Goal: Transaction & Acquisition: Book appointment/travel/reservation

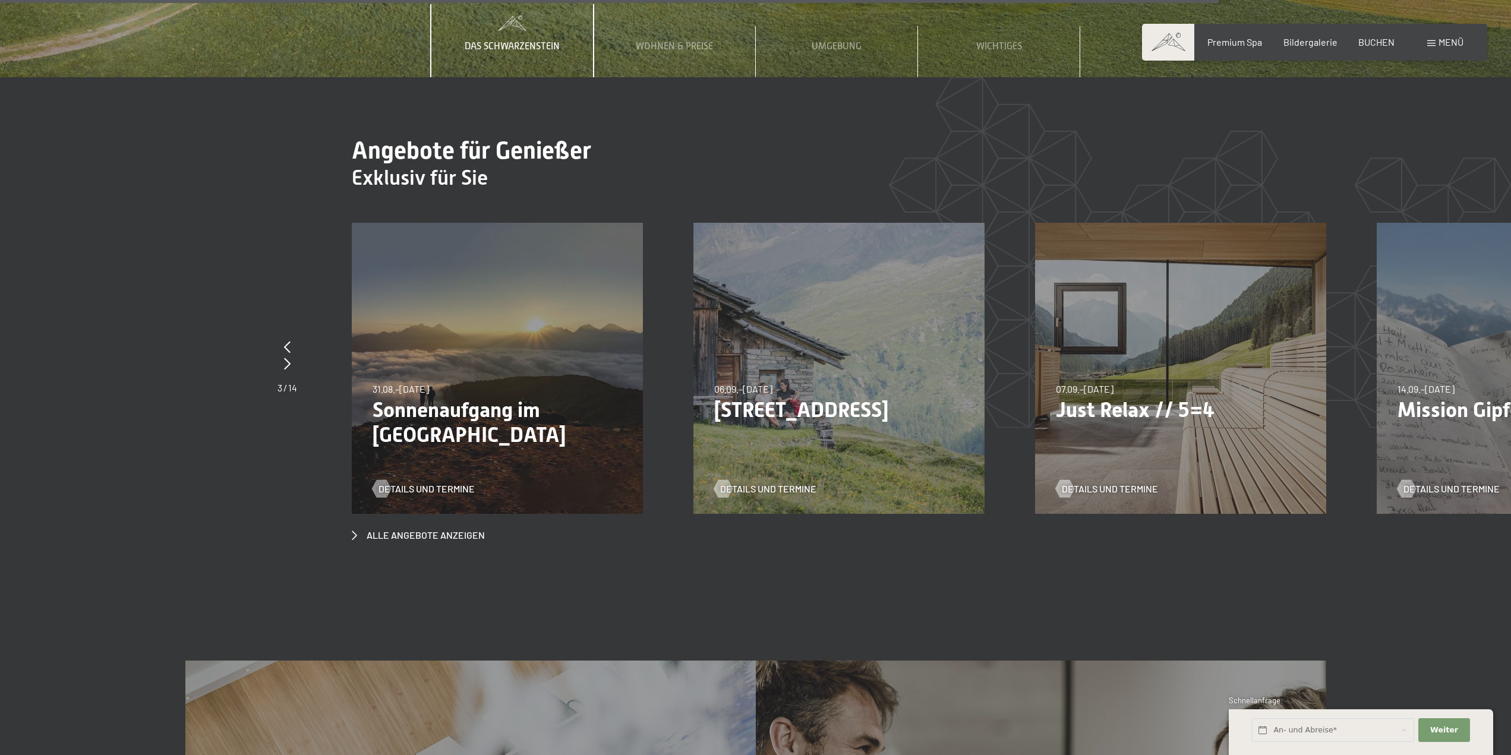
scroll to position [5763, 0]
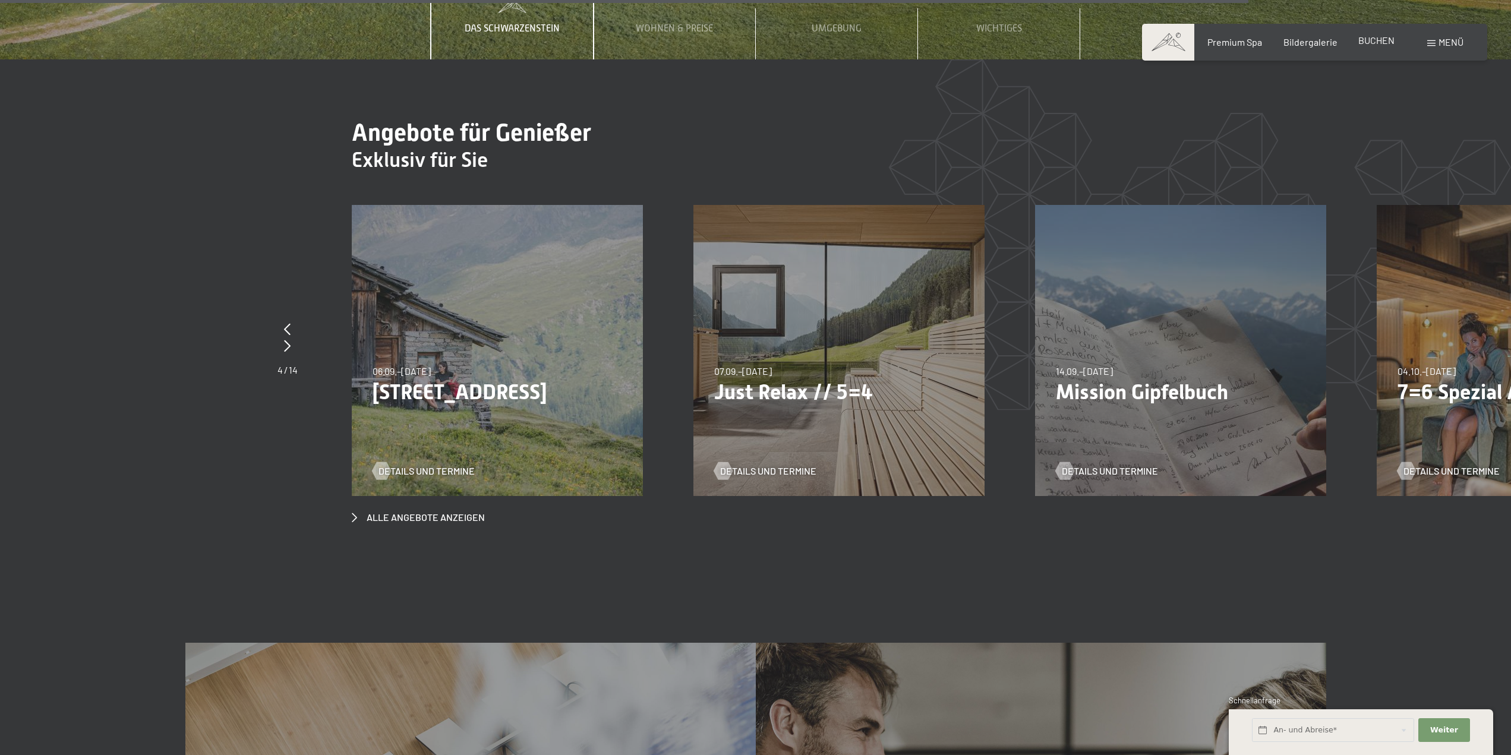
click at [1372, 41] on span "BUCHEN" at bounding box center [1376, 39] width 36 height 11
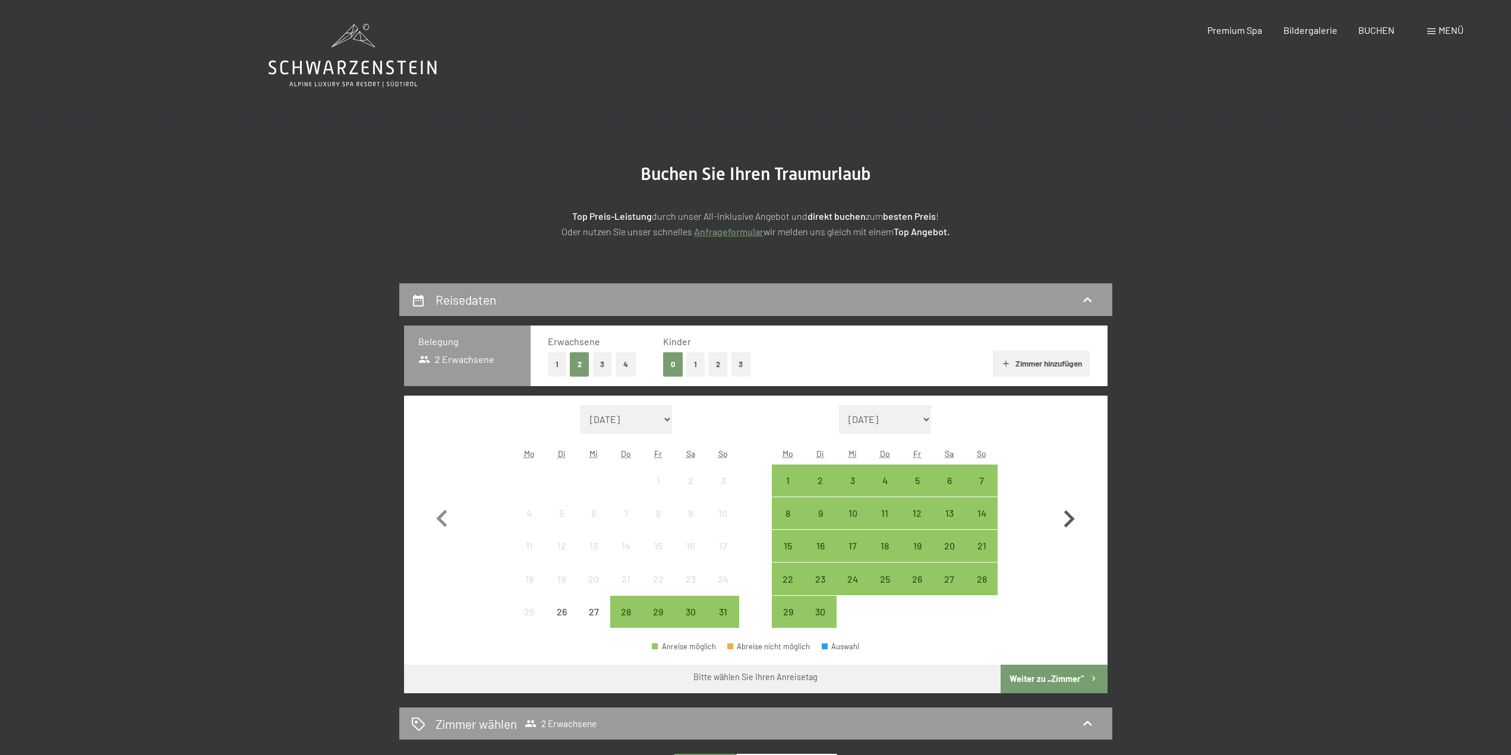
click at [1069, 516] on icon "button" at bounding box center [1069, 518] width 11 height 17
select select "[DATE]"
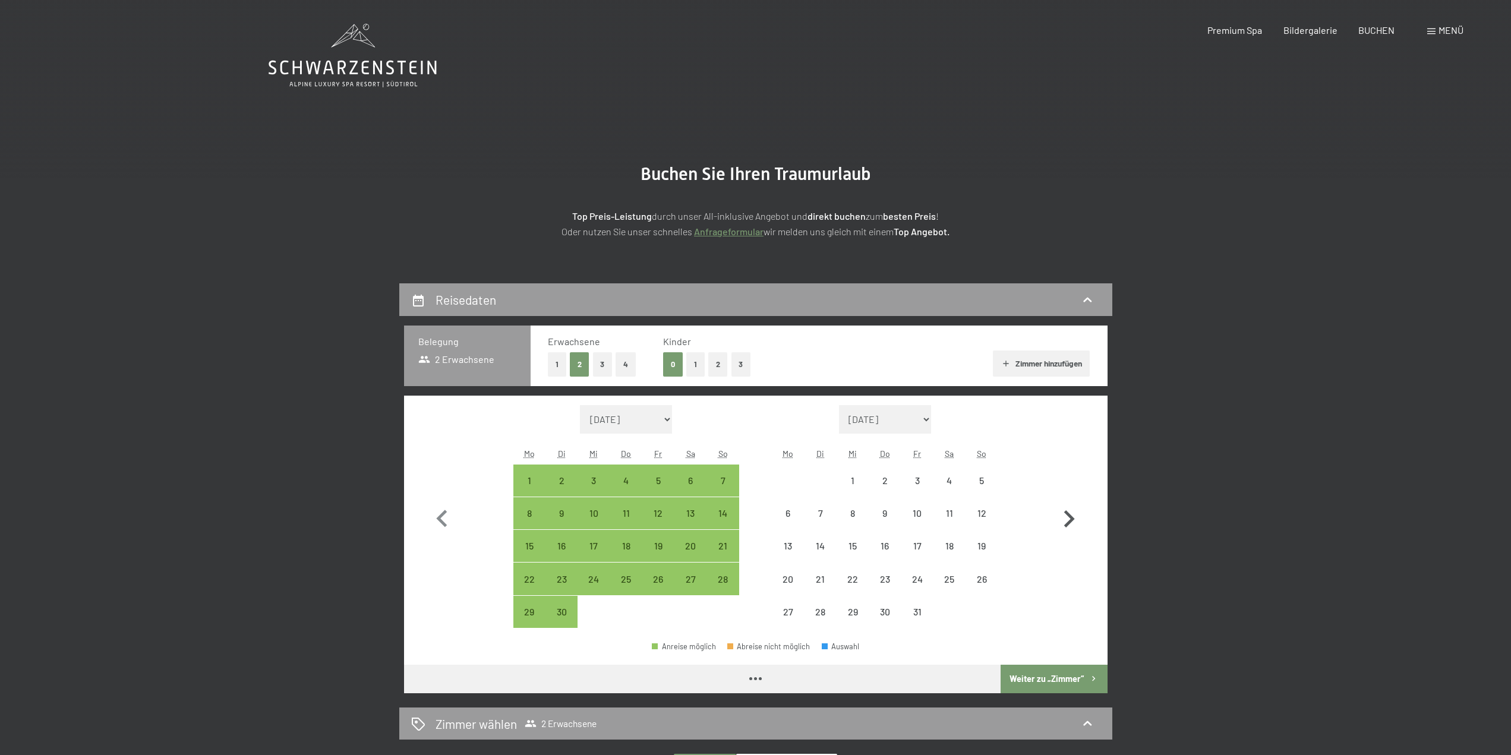
select select "[DATE]"
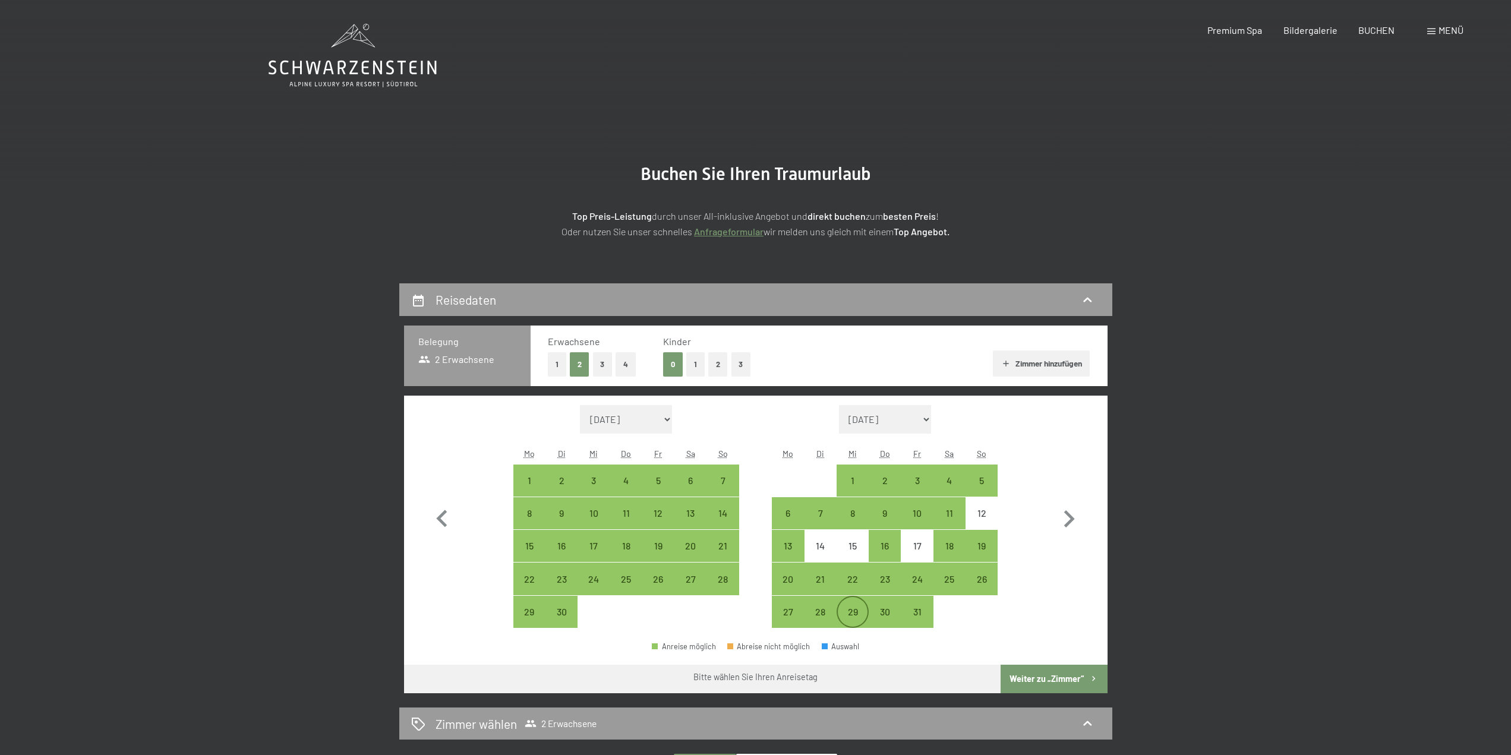
click at [856, 610] on div "29" at bounding box center [853, 622] width 30 height 30
select select "[DATE]"
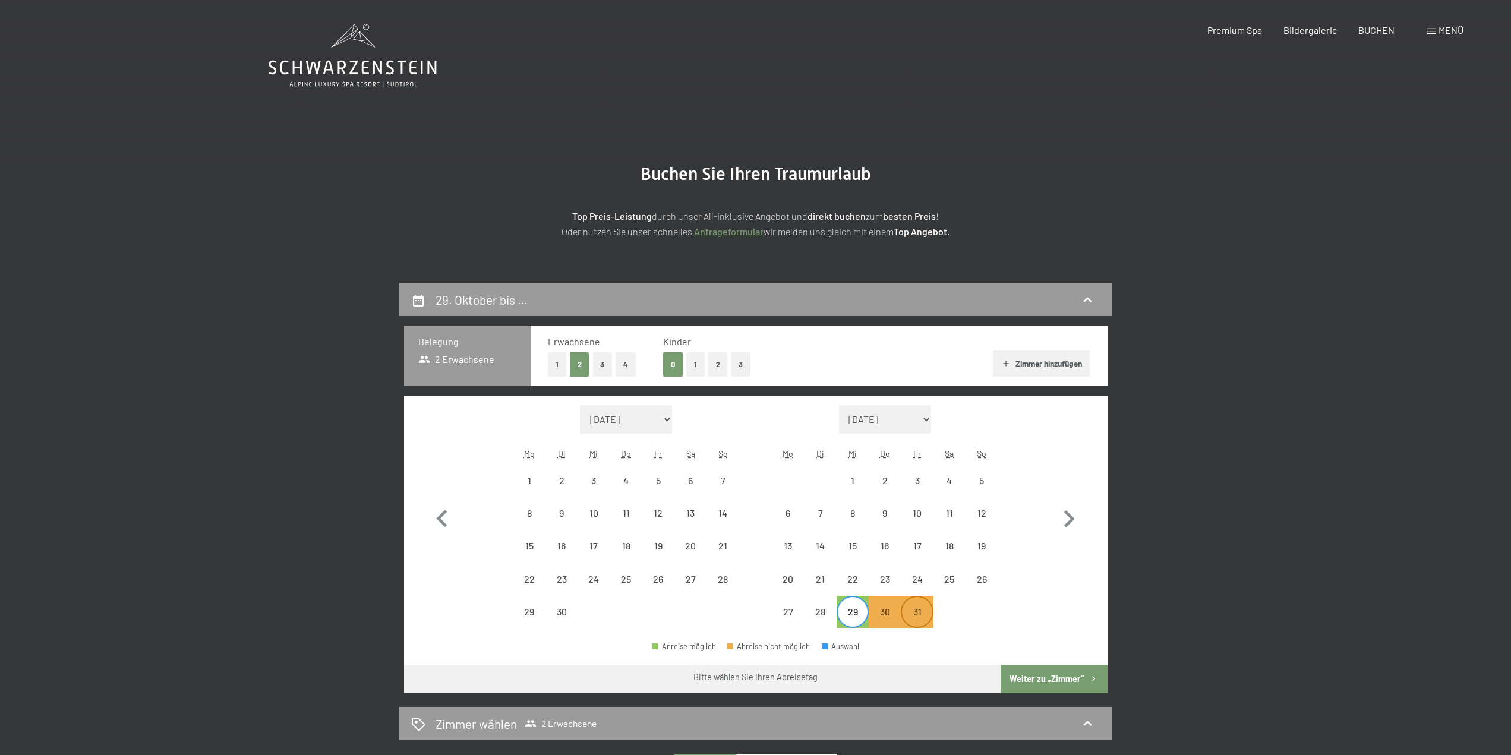
click at [906, 612] on div "31" at bounding box center [917, 622] width 30 height 30
select select "[DATE]"
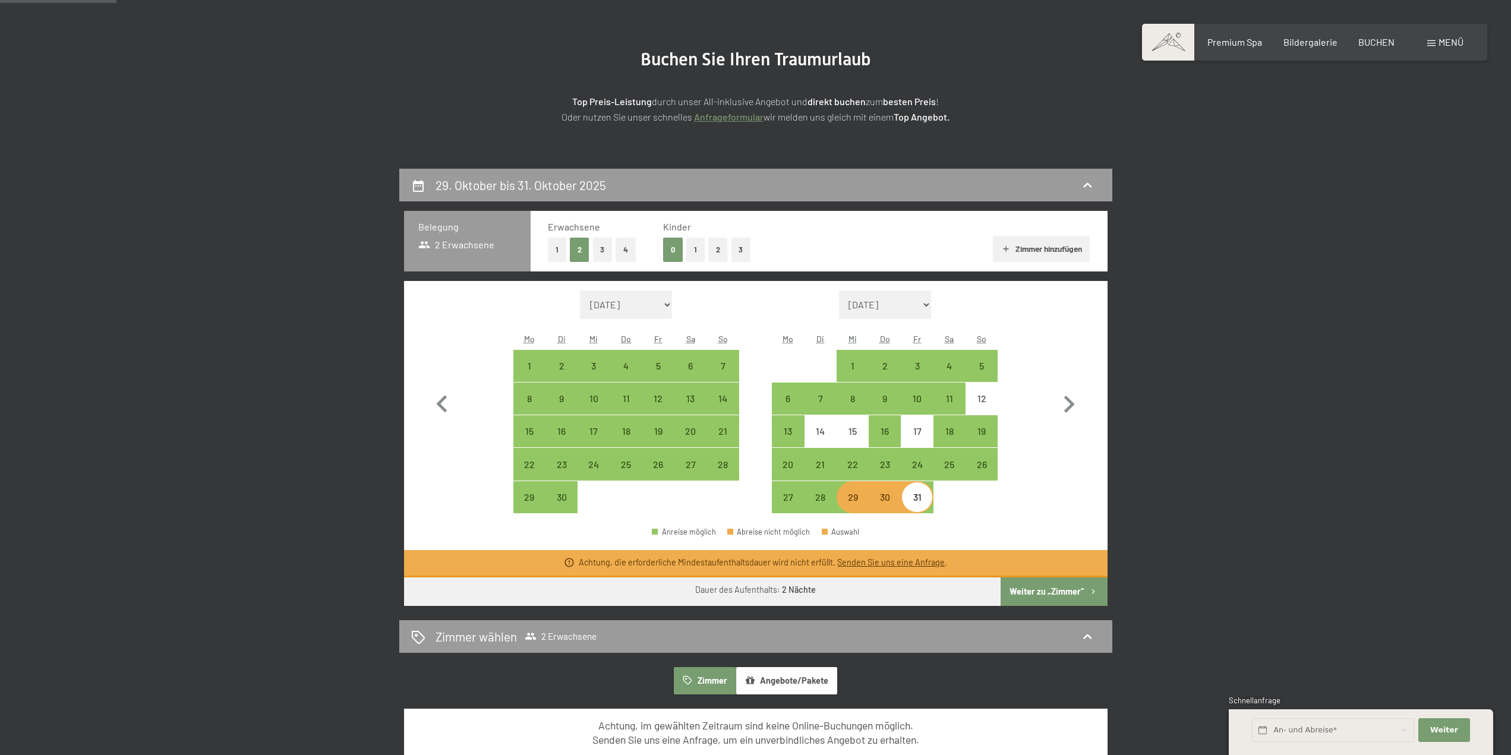
scroll to position [119, 0]
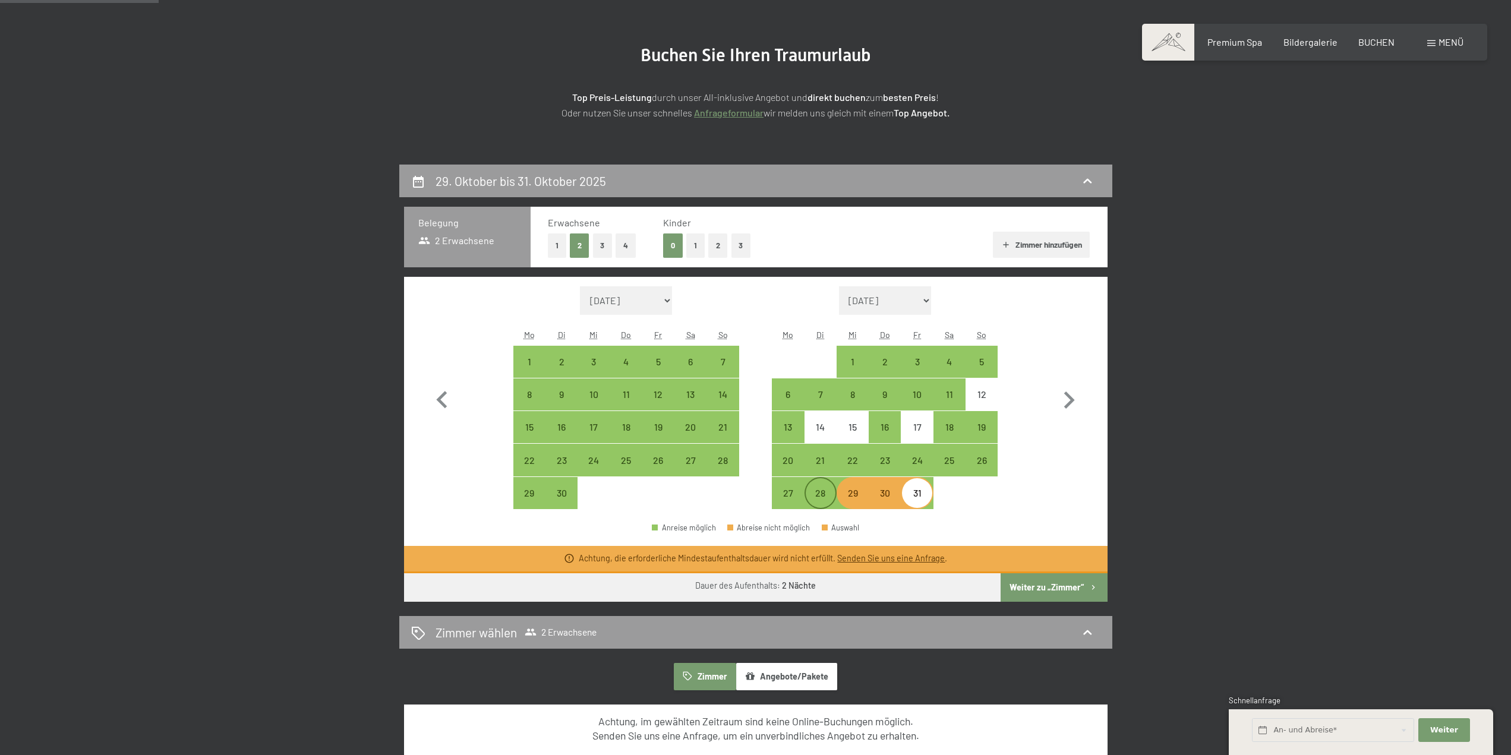
click at [818, 493] on div "28" at bounding box center [821, 503] width 30 height 30
select select "[DATE]"
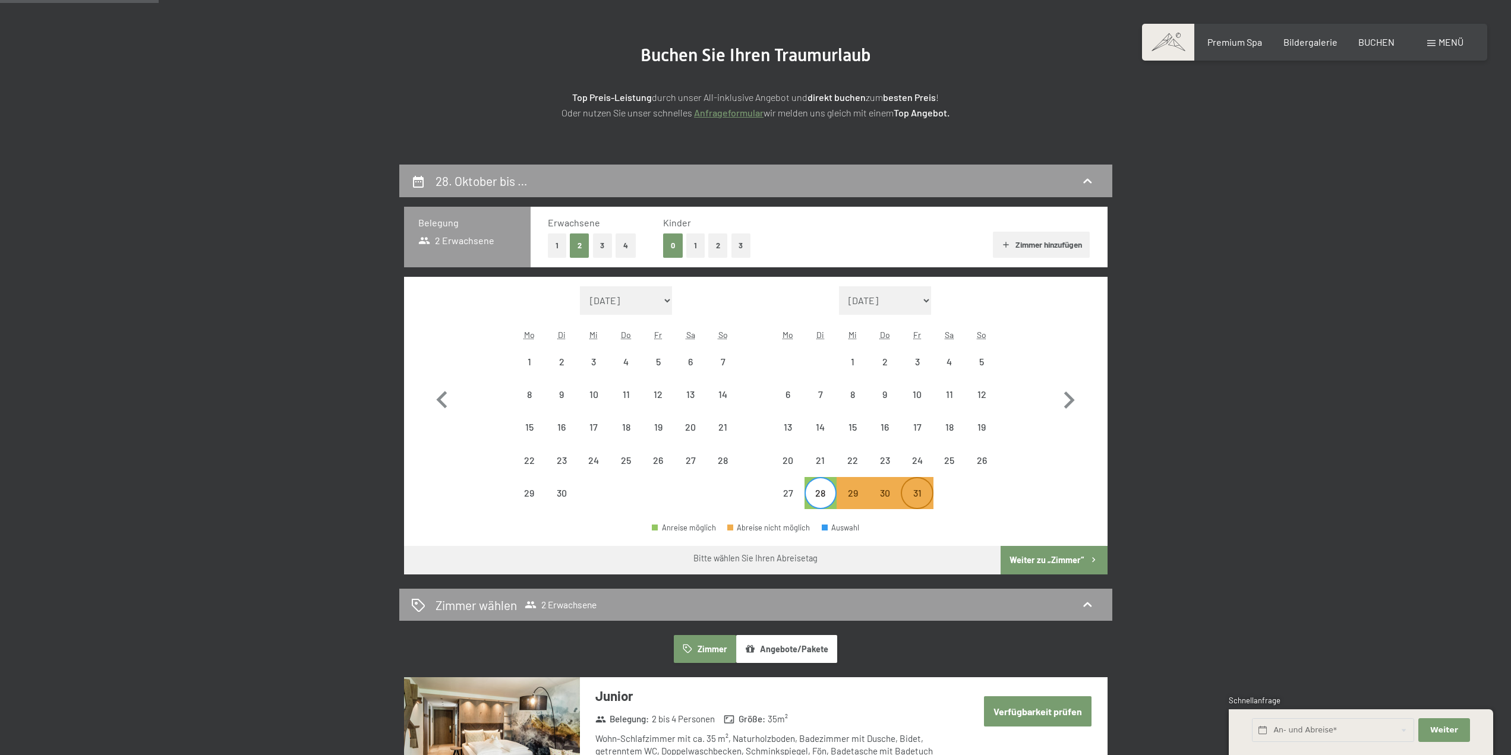
click at [915, 494] on div "31" at bounding box center [917, 503] width 30 height 30
select select "[DATE]"
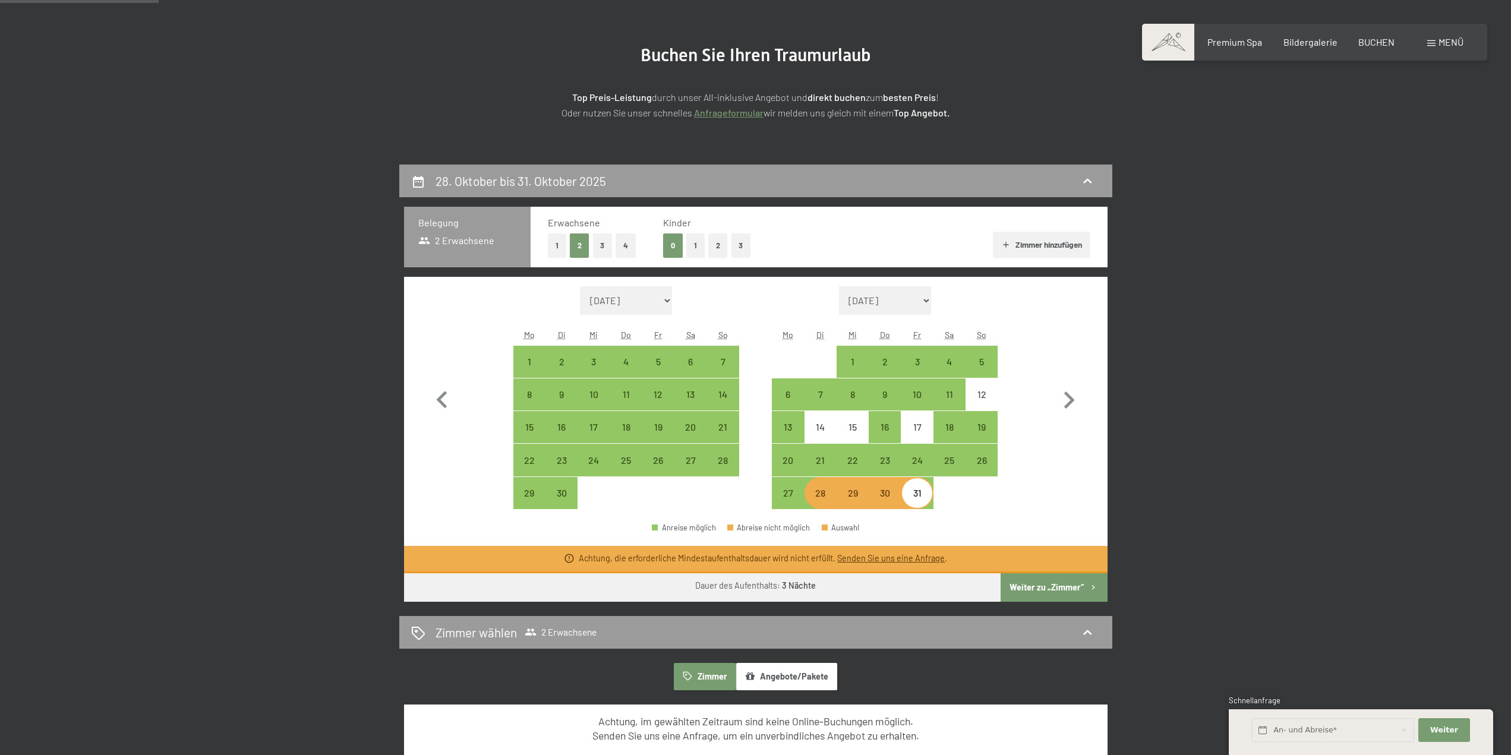
click at [861, 502] on div "29" at bounding box center [853, 503] width 30 height 30
select select "[DATE]"
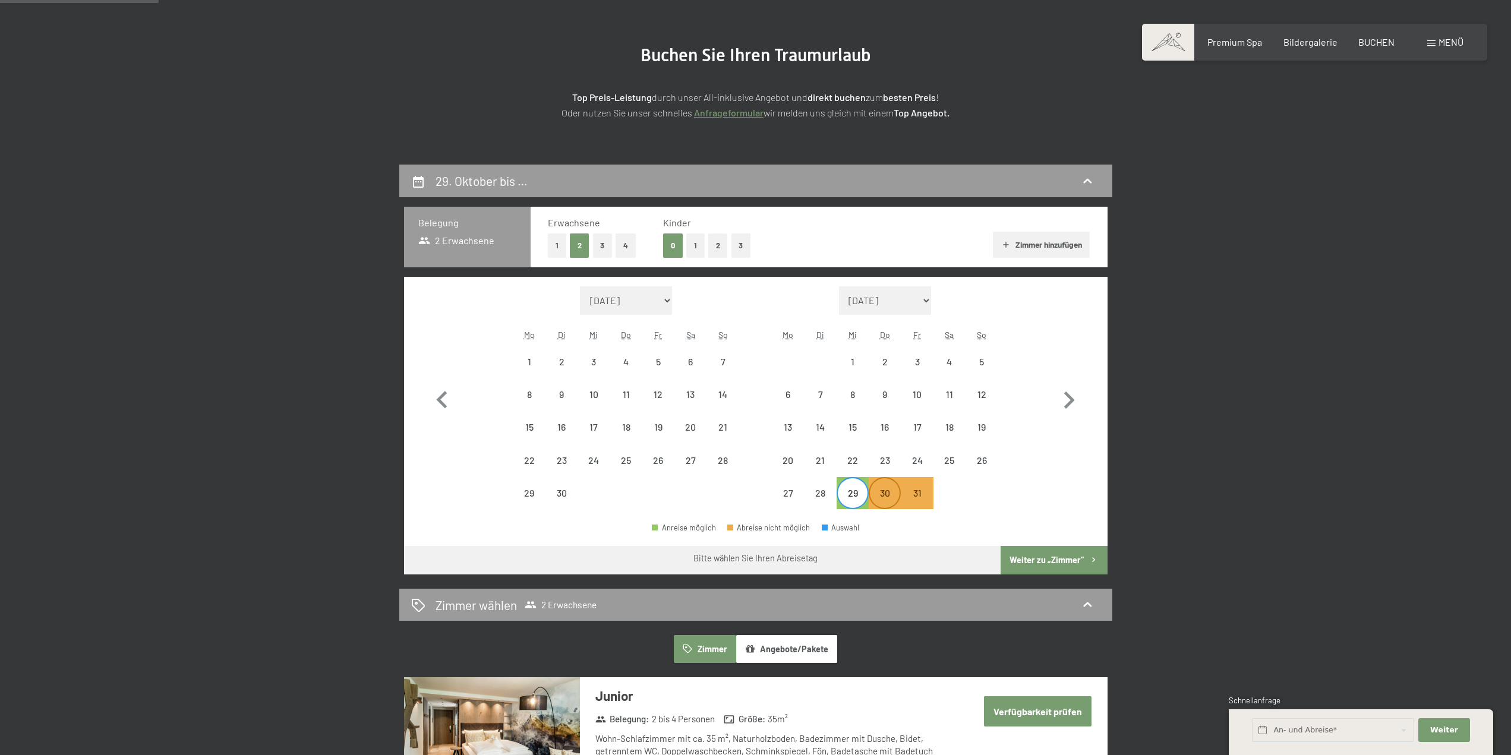
click at [881, 500] on div "30" at bounding box center [885, 503] width 30 height 30
select select "[DATE]"
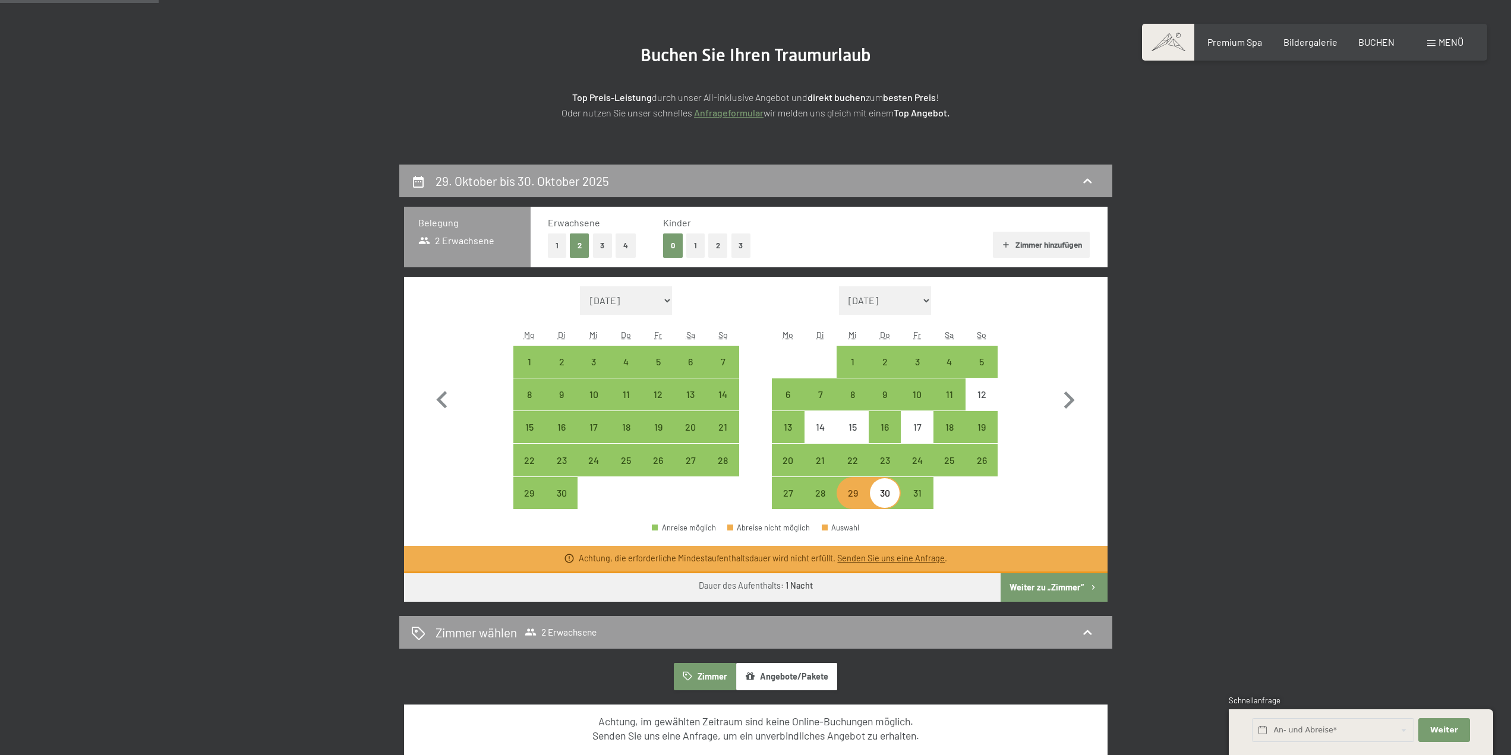
click at [887, 501] on div "30" at bounding box center [885, 503] width 30 height 30
select select "[DATE]"
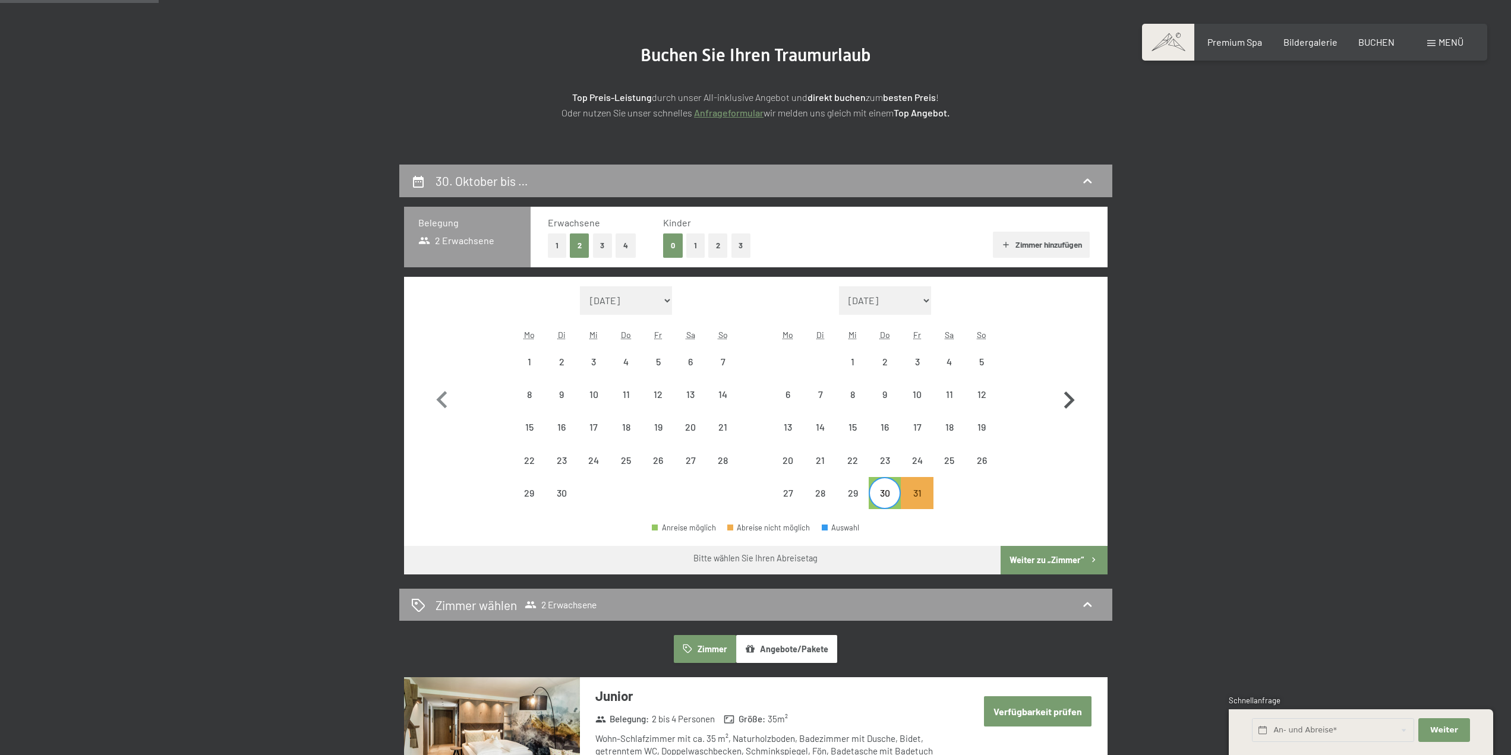
click at [1066, 399] on icon "button" at bounding box center [1069, 400] width 34 height 34
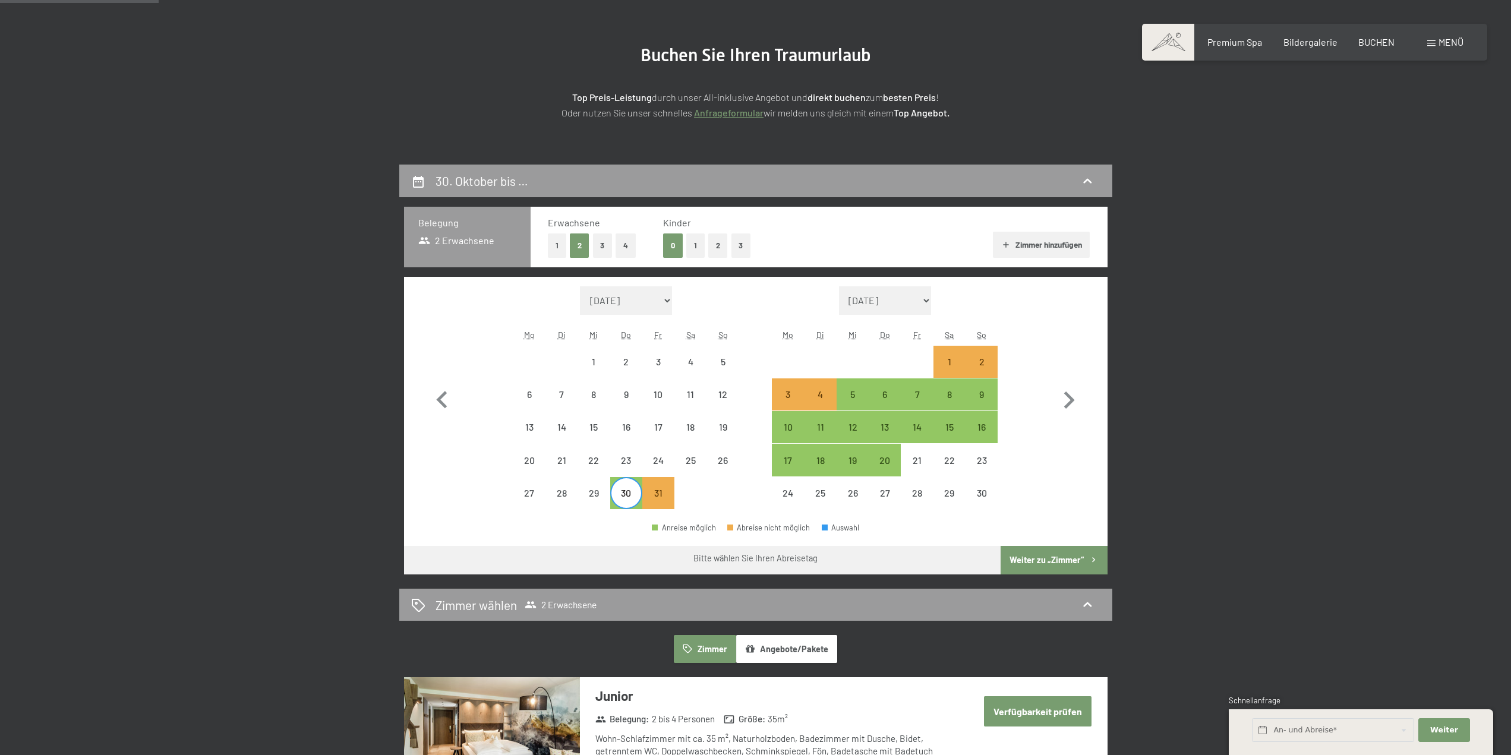
select select "[DATE]"
click at [981, 364] on div "2" at bounding box center [982, 372] width 30 height 30
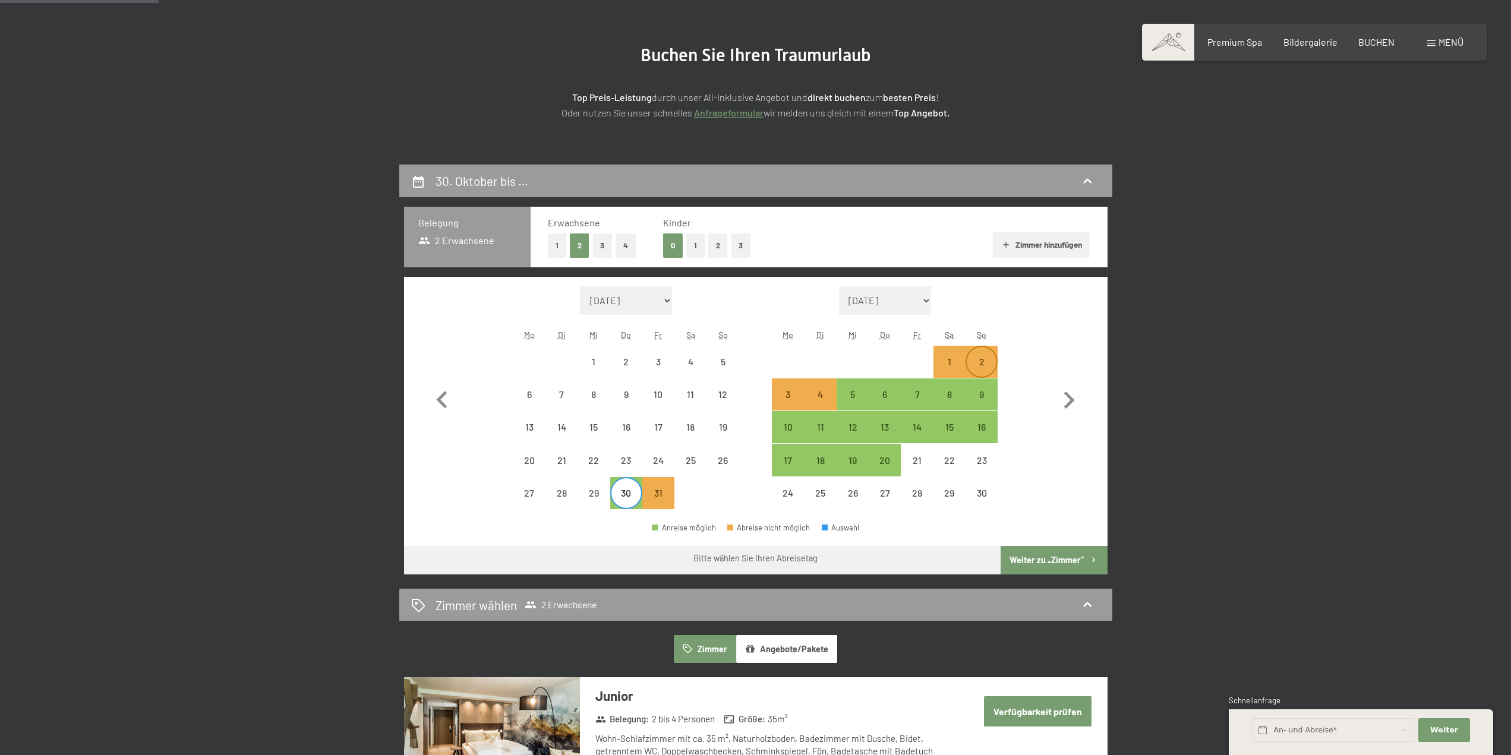
select select "[DATE]"
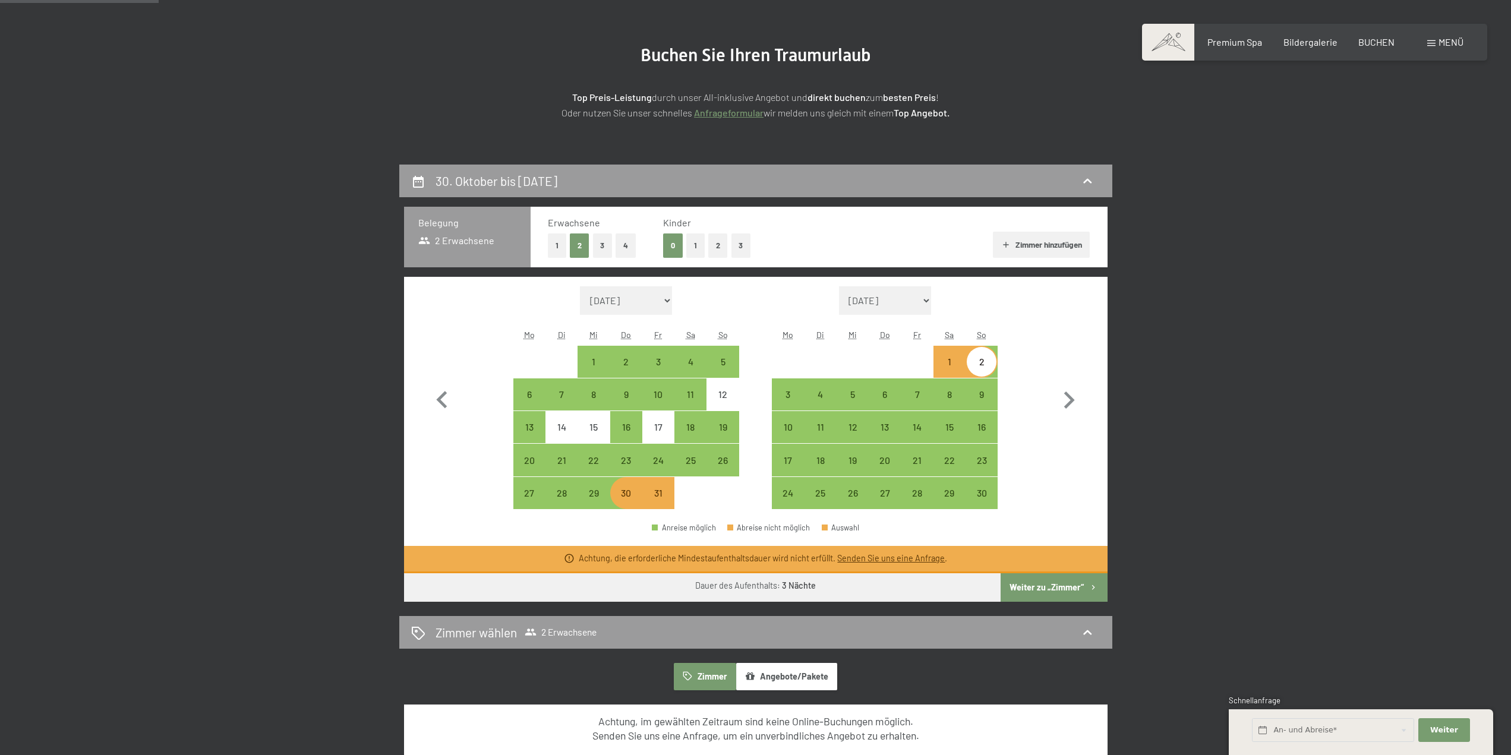
click at [1047, 586] on button "Weiter zu „Zimmer“" at bounding box center [1053, 587] width 106 height 29
select select "[DATE]"
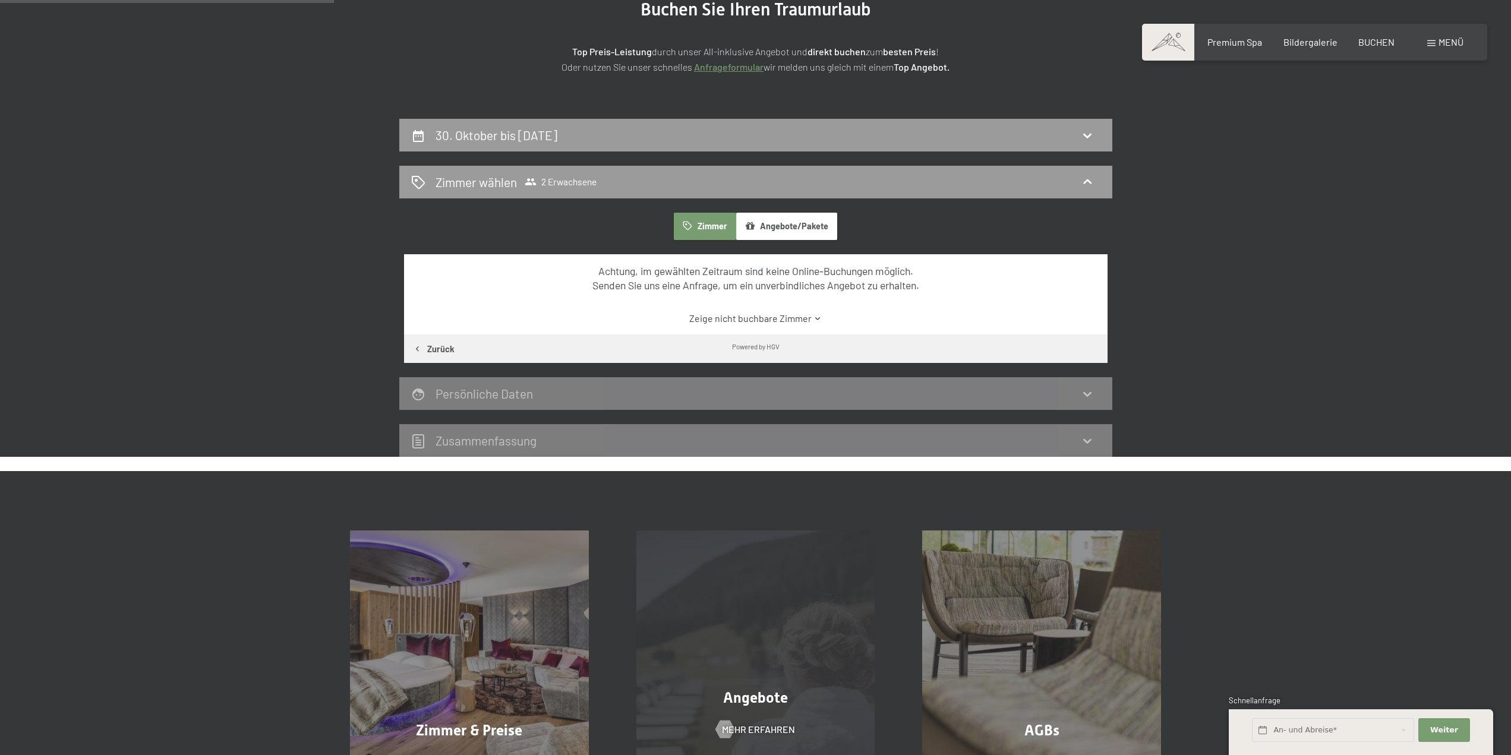
scroll to position [46, 0]
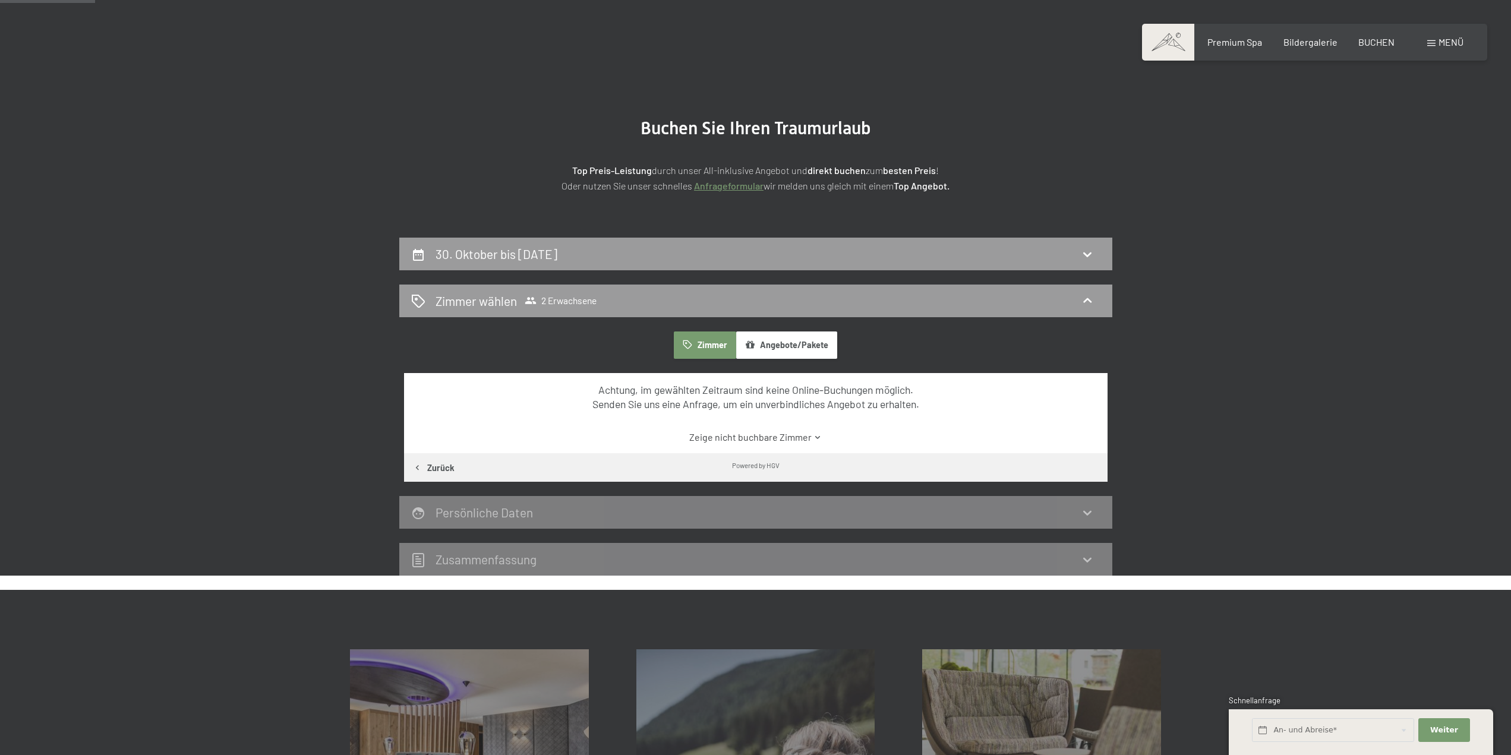
click at [754, 441] on link "Zeige nicht buchbare Zimmer" at bounding box center [755, 437] width 661 height 13
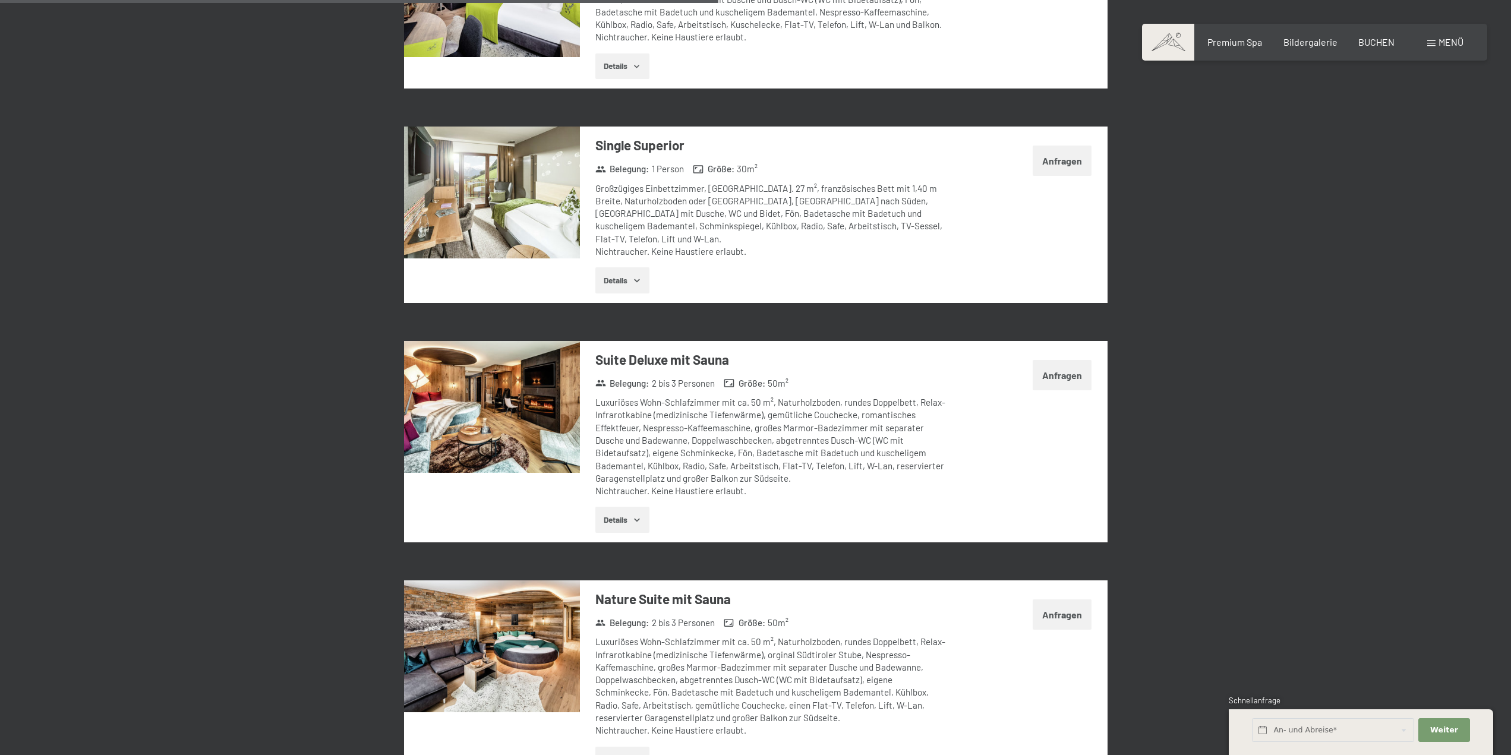
scroll to position [1709, 0]
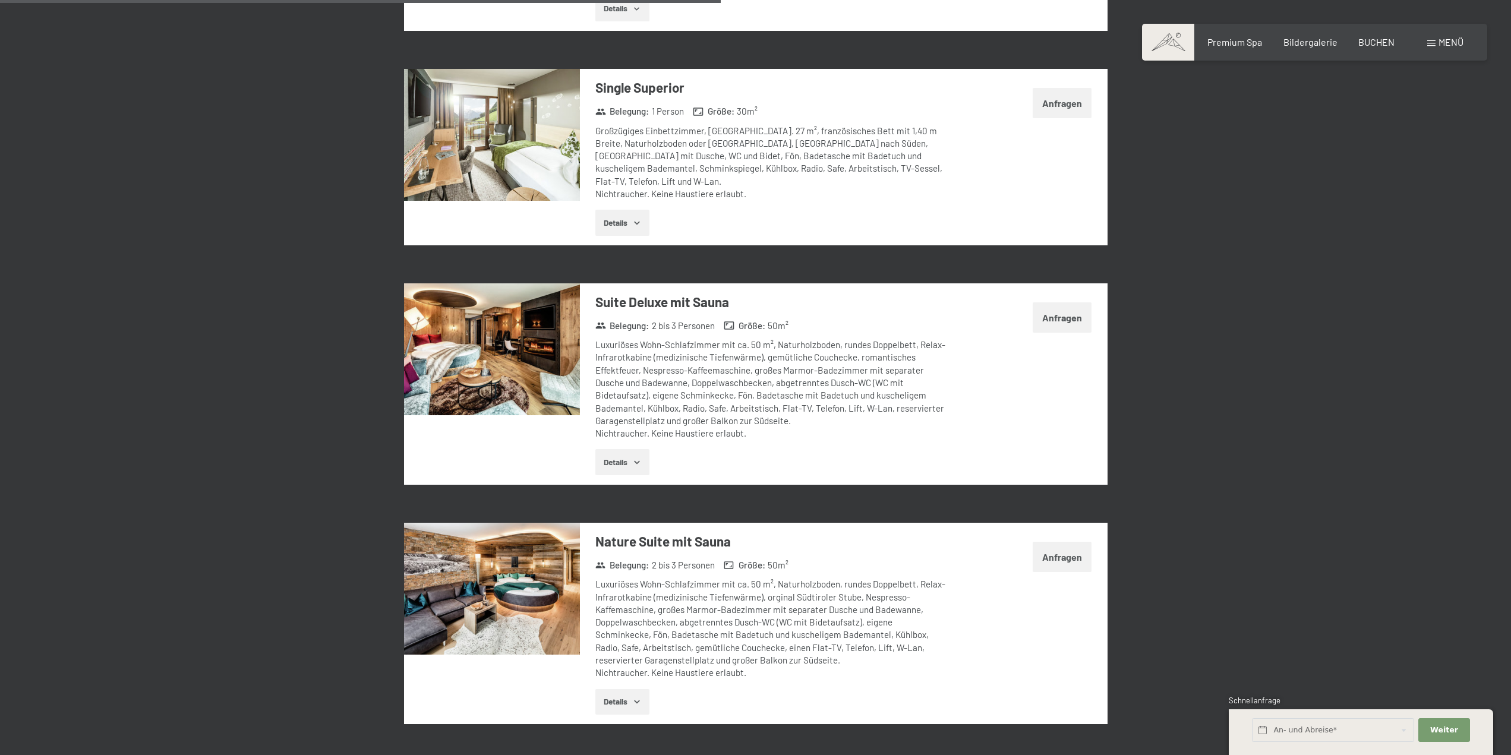
click at [619, 449] on button "Details" at bounding box center [622, 462] width 54 height 26
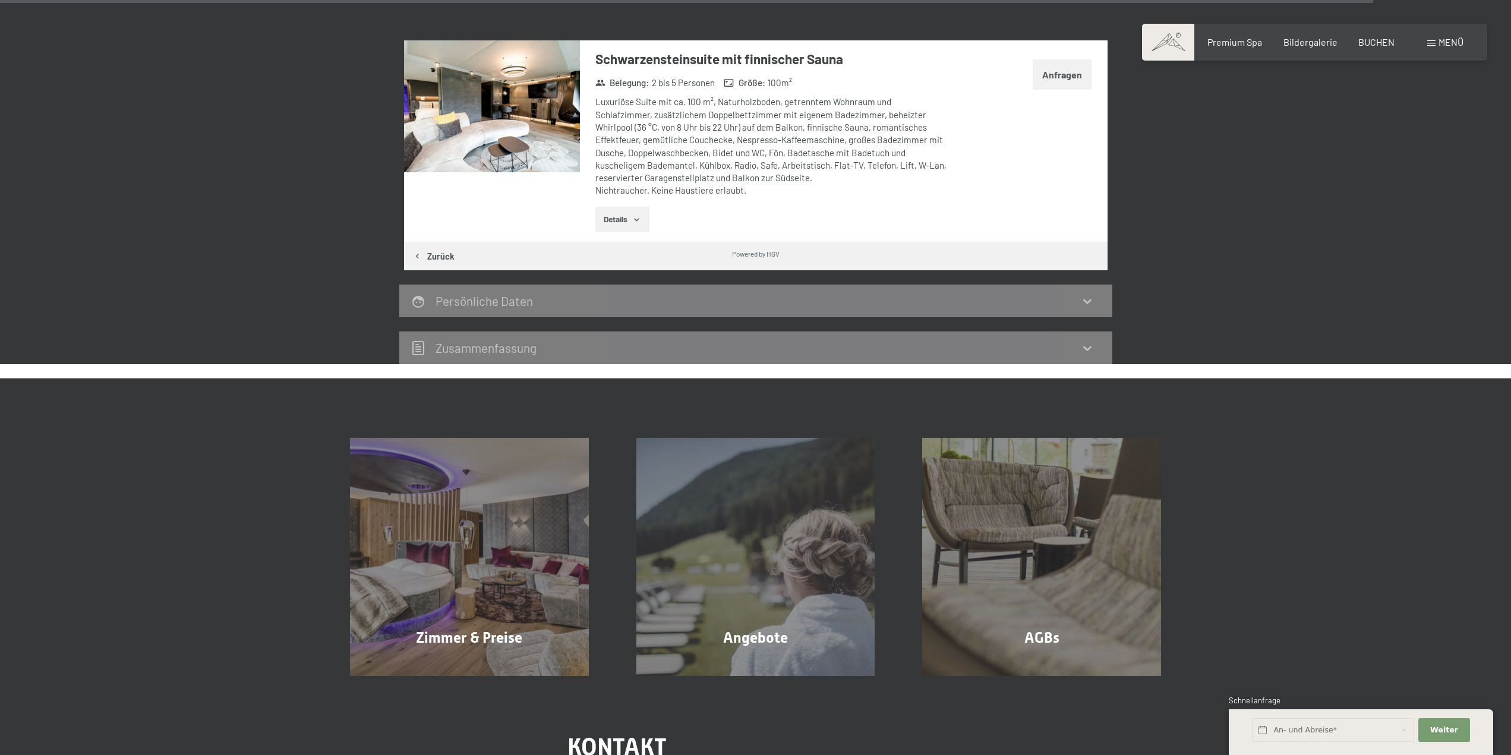
scroll to position [3373, 0]
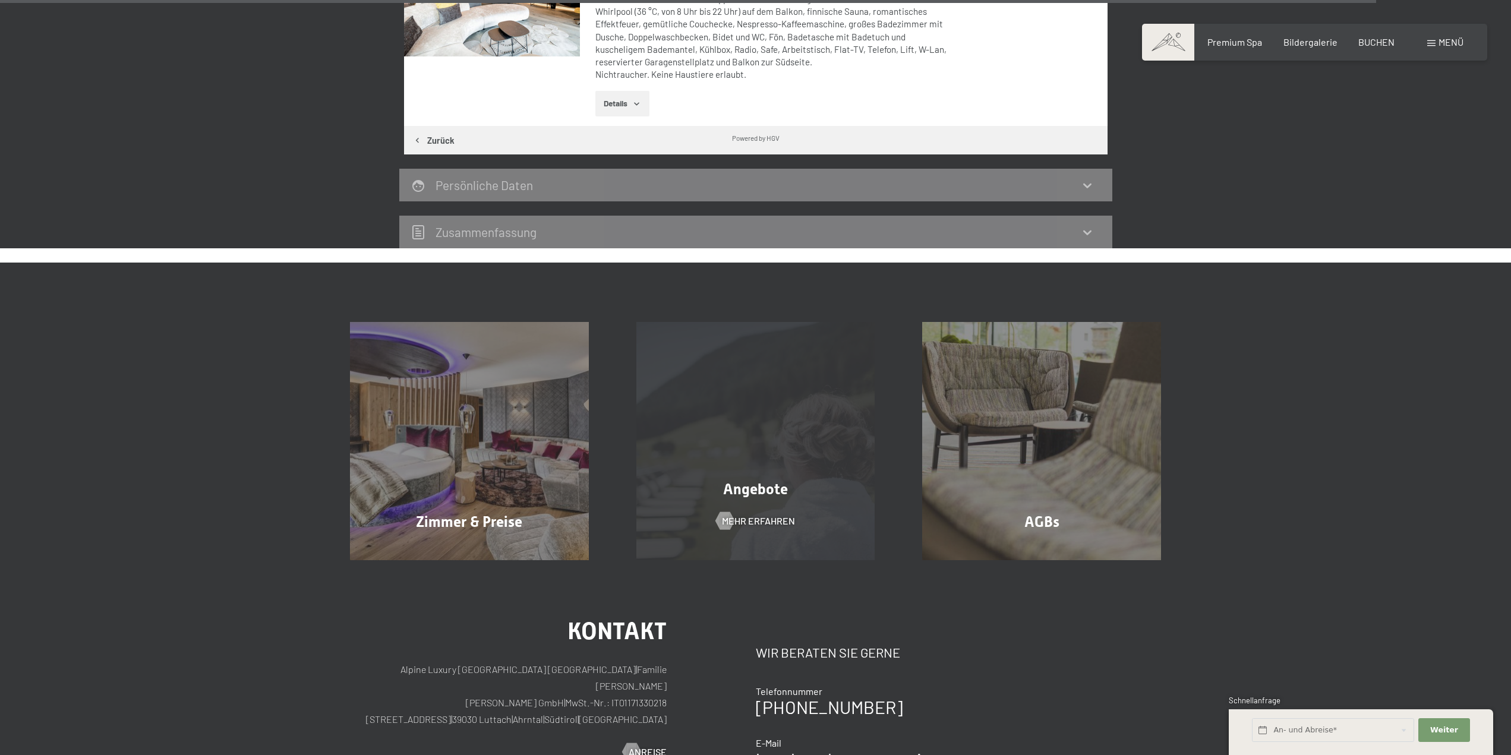
click at [733, 421] on div "Angebote Mehr erfahren" at bounding box center [756, 441] width 286 height 239
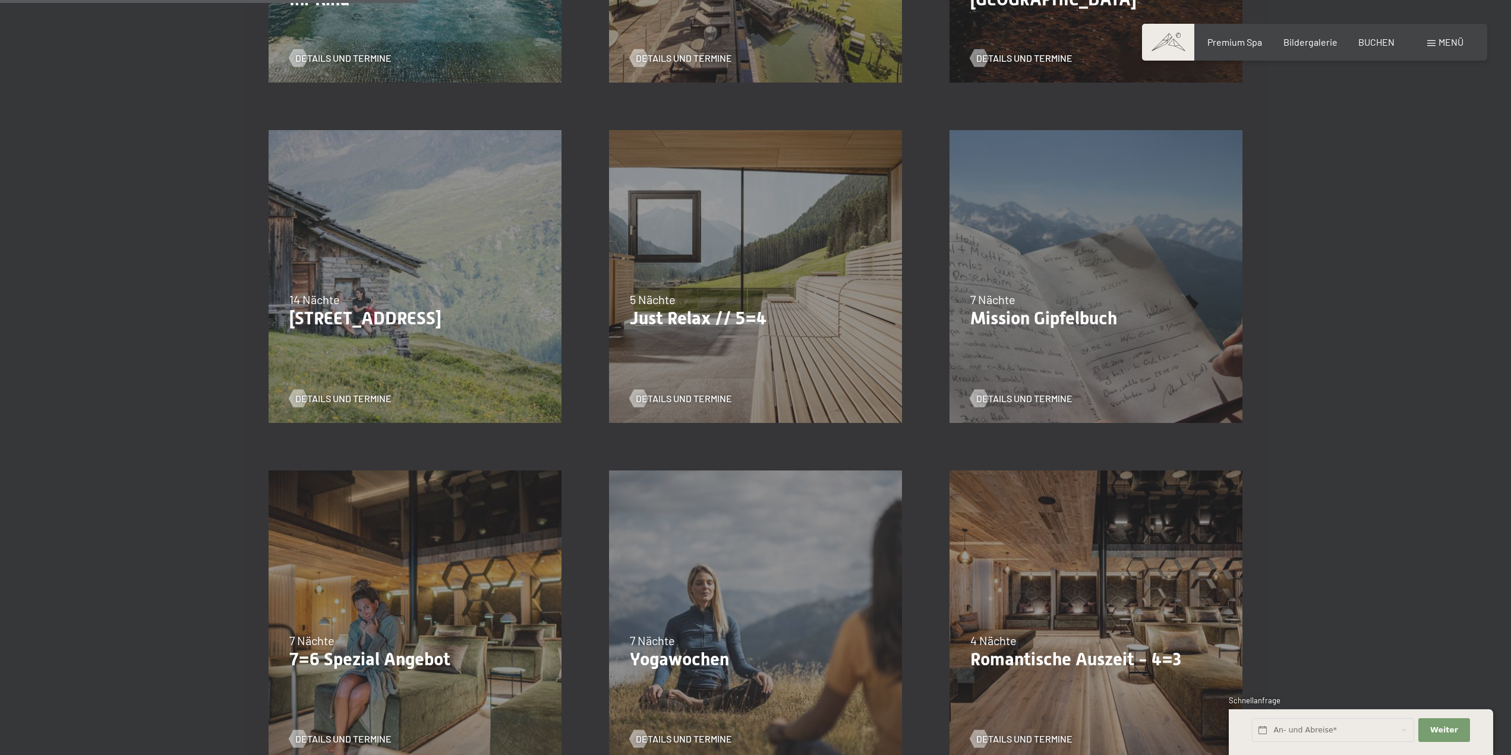
scroll to position [713, 0]
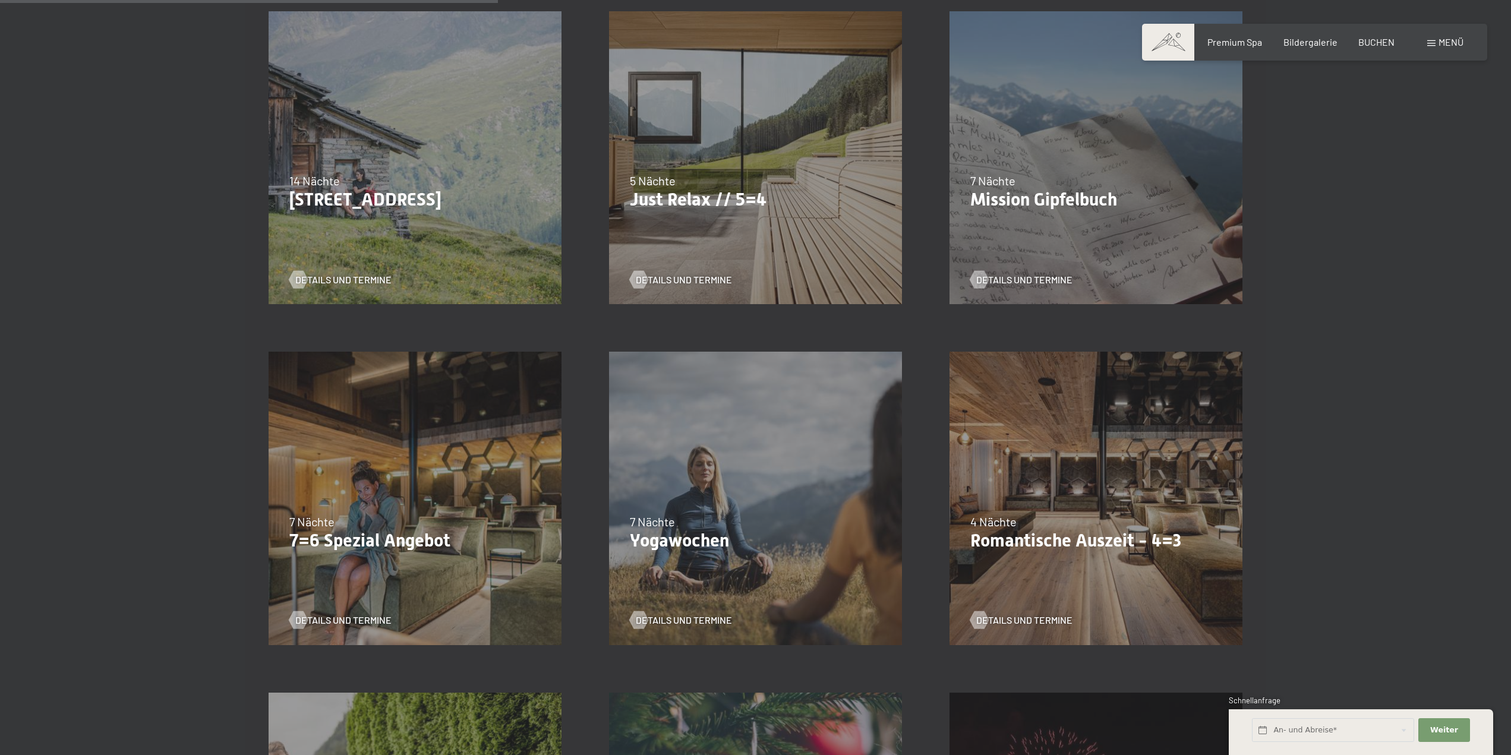
click at [689, 239] on div "07.09.–03.10.2025 21.12.–26.12.2025 11.01.–23.01.2026 08.03.–27.03.2026 08.11.–…" at bounding box center [755, 158] width 340 height 340
click at [678, 280] on span "Details und Termine" at bounding box center [696, 279] width 96 height 13
